Goal: Complete application form

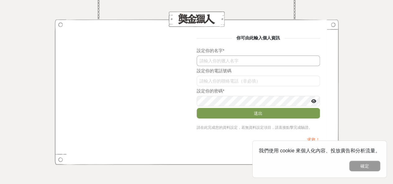
click at [224, 62] on input "text" at bounding box center [258, 61] width 123 height 11
type input "K"
drag, startPoint x: 205, startPoint y: 60, endPoint x: 216, endPoint y: 61, distance: 10.6
click at [216, 61] on input "YC Tsai" at bounding box center [258, 61] width 123 height 11
type input "YC Tsai"
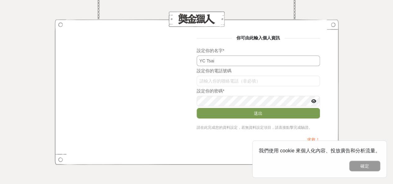
drag, startPoint x: 218, startPoint y: 61, endPoint x: 183, endPoint y: 61, distance: 34.8
click at [183, 61] on div "你可由此輸入個人資訊 設定你的名字 * YC Tsai 設定你的電話號碼 UEVaVGk2c1I 設定你的密碼 * 送出 請在此完成您的資料設定，若無資料設定…" at bounding box center [196, 92] width 247 height 115
click at [163, 96] on div "你可由此輸入個人資訊 設定你的名字 * YC Tsai 設定你的電話號碼 UEVaVGk2c1I 設定你的密碼 * 送出 請在此完成您的資料設定，若無資料設定…" at bounding box center [196, 92] width 247 height 115
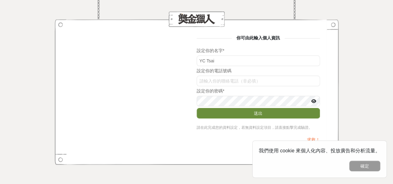
click at [262, 115] on button "送出" at bounding box center [258, 113] width 123 height 11
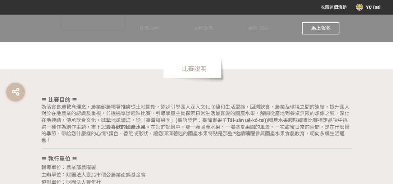
scroll to position [373, 0]
